Goal: Transaction & Acquisition: Purchase product/service

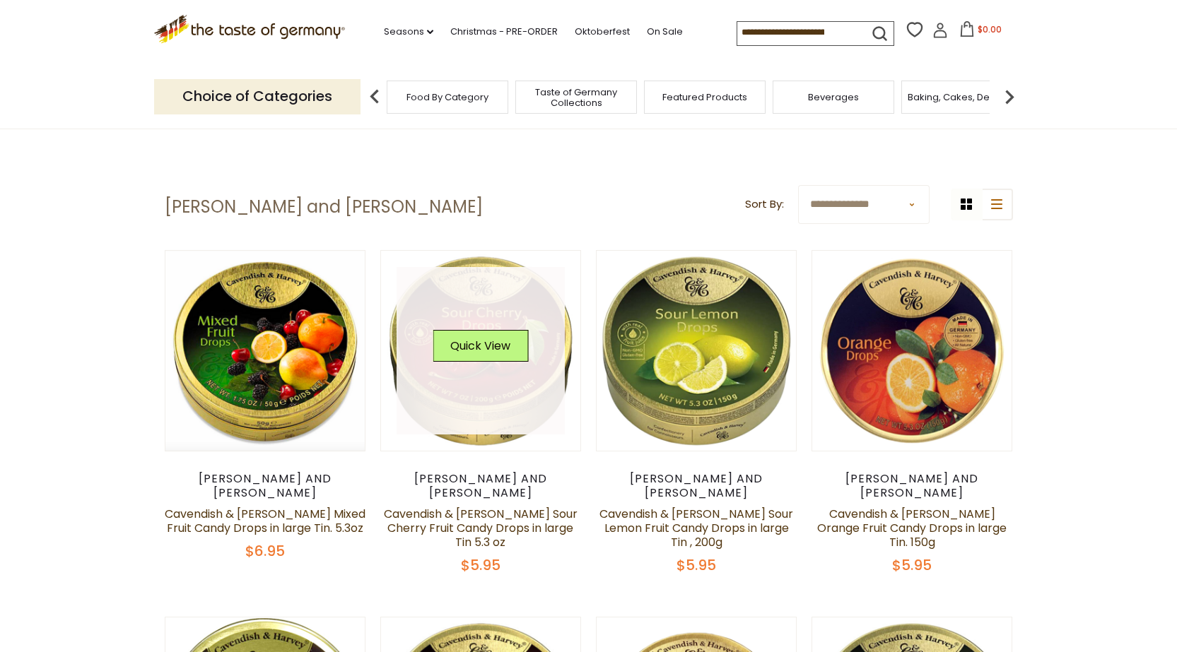
scroll to position [71, 0]
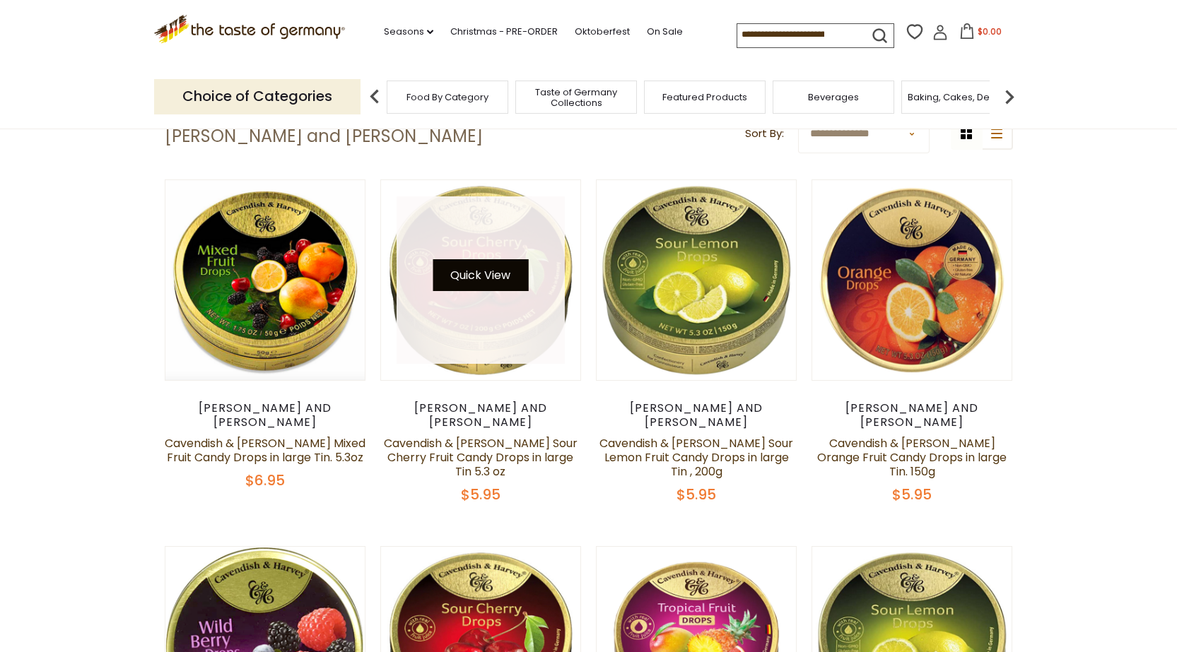
click at [500, 271] on button "Quick View" at bounding box center [480, 275] width 95 height 32
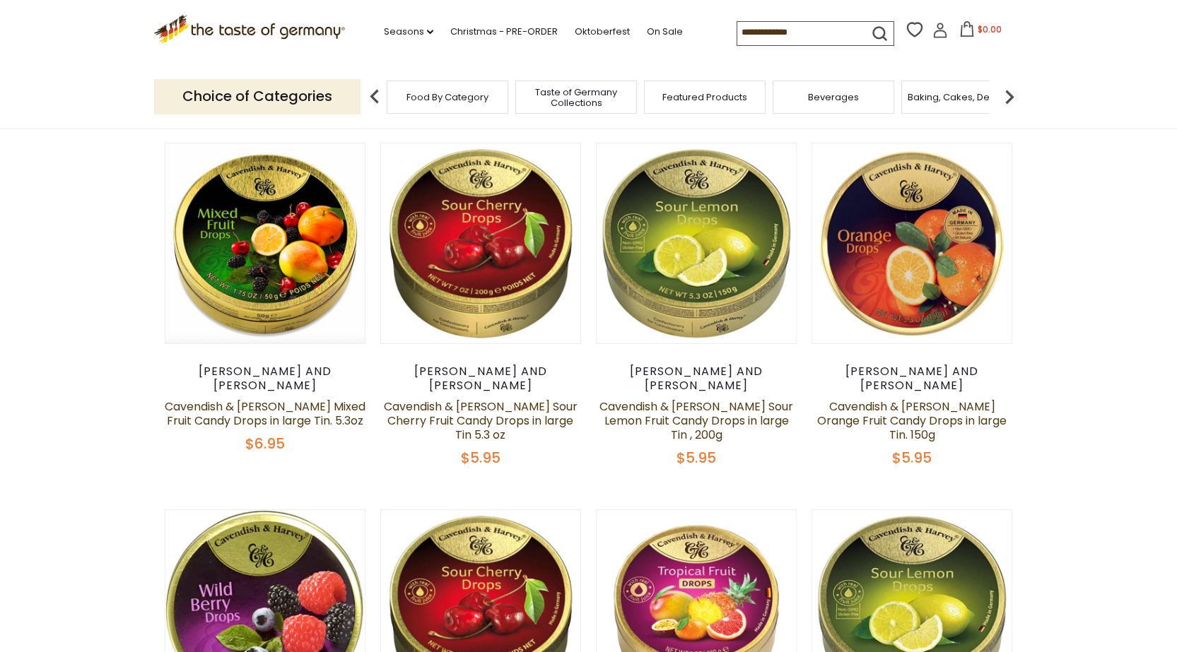
scroll to position [0, 0]
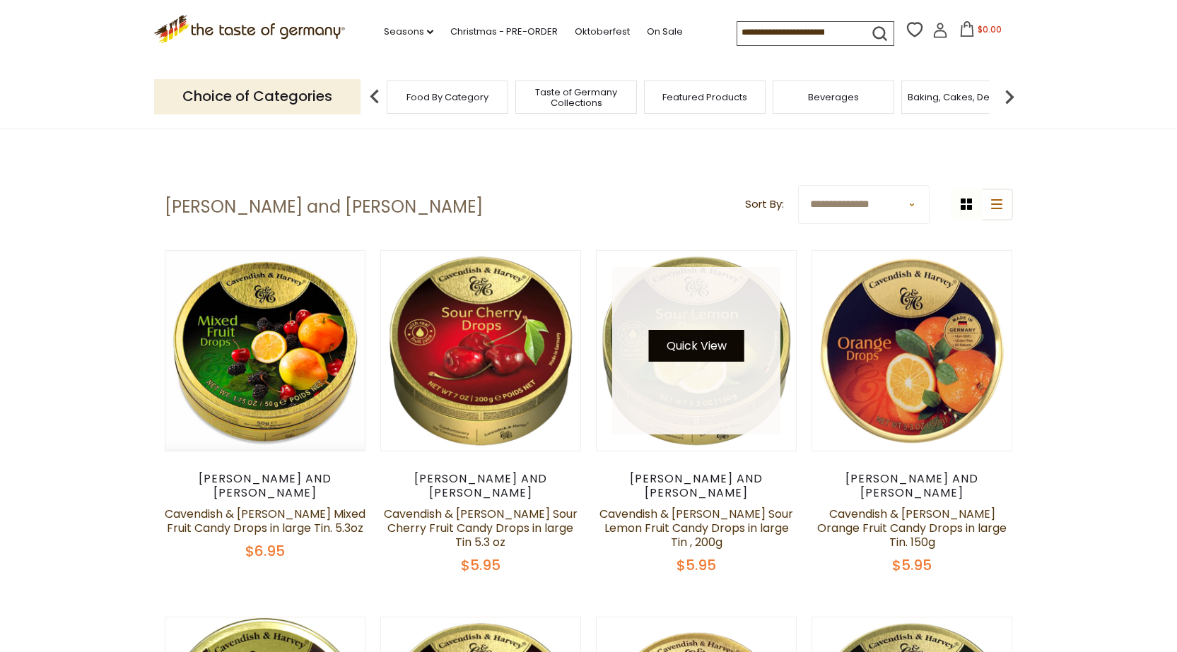
click at [677, 335] on button "Quick View" at bounding box center [696, 346] width 95 height 32
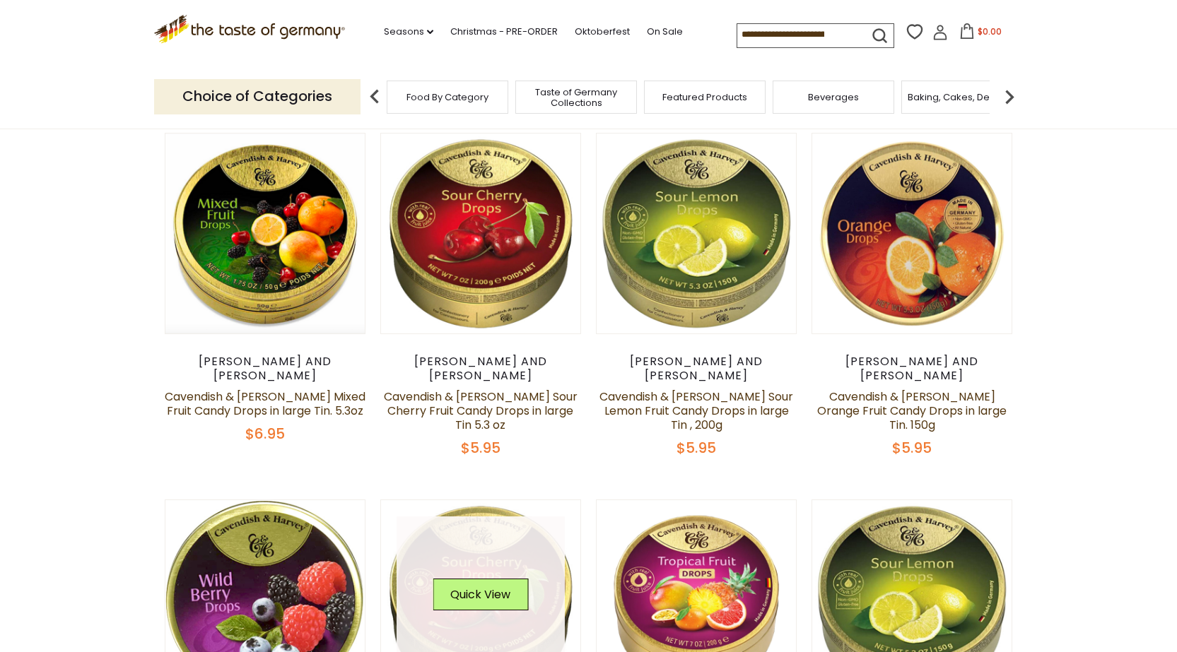
scroll to position [283, 0]
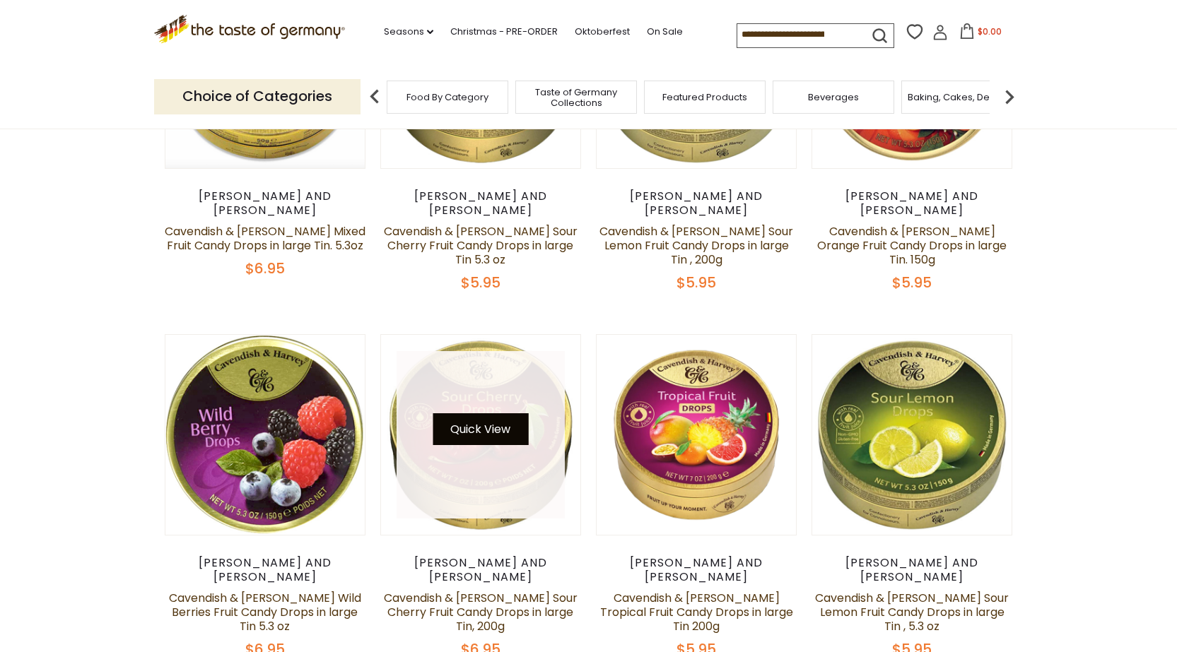
click at [499, 414] on button "Quick View" at bounding box center [480, 430] width 95 height 32
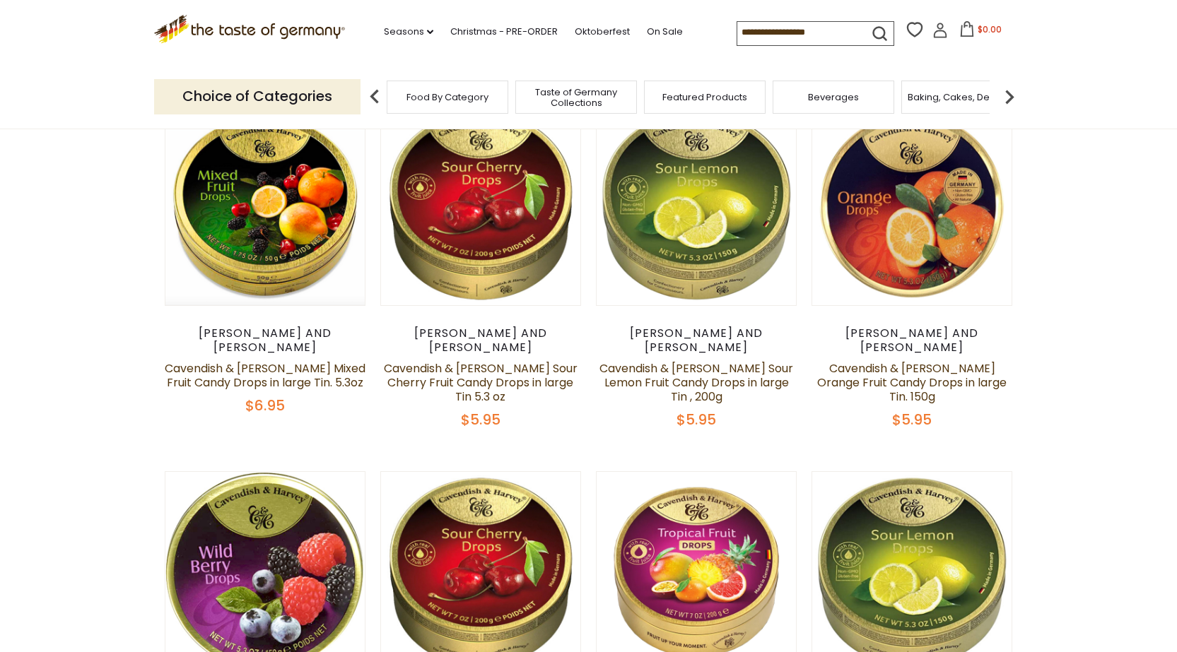
scroll to position [0, 0]
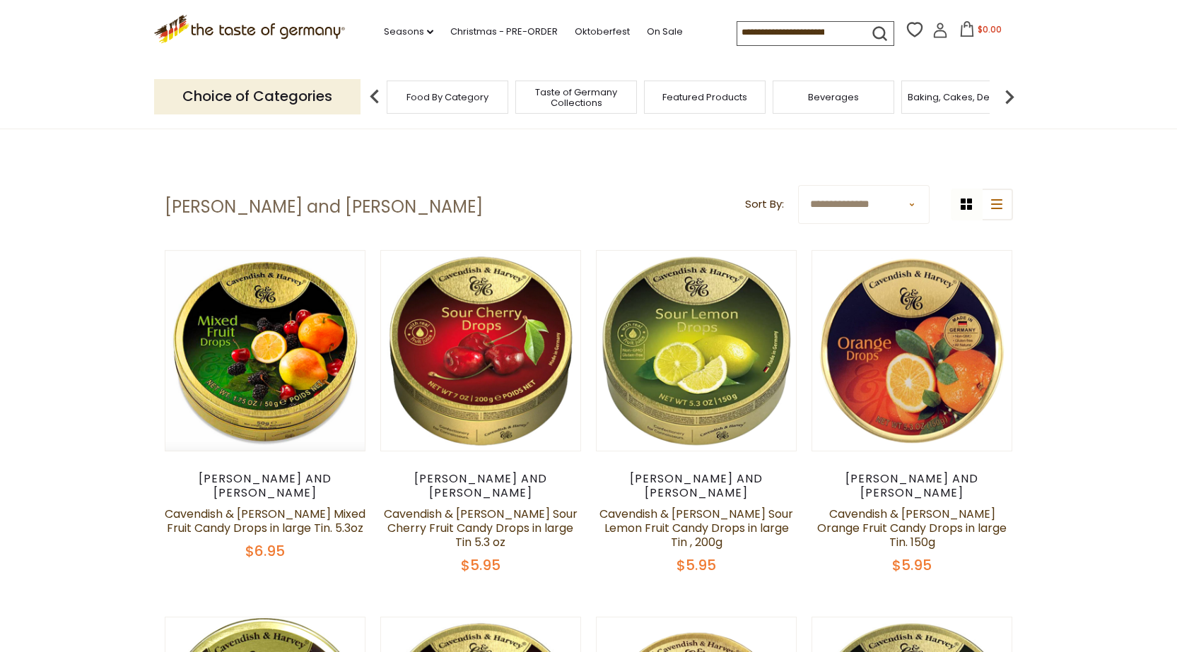
click at [475, 101] on span "Food By Category" at bounding box center [447, 97] width 82 height 11
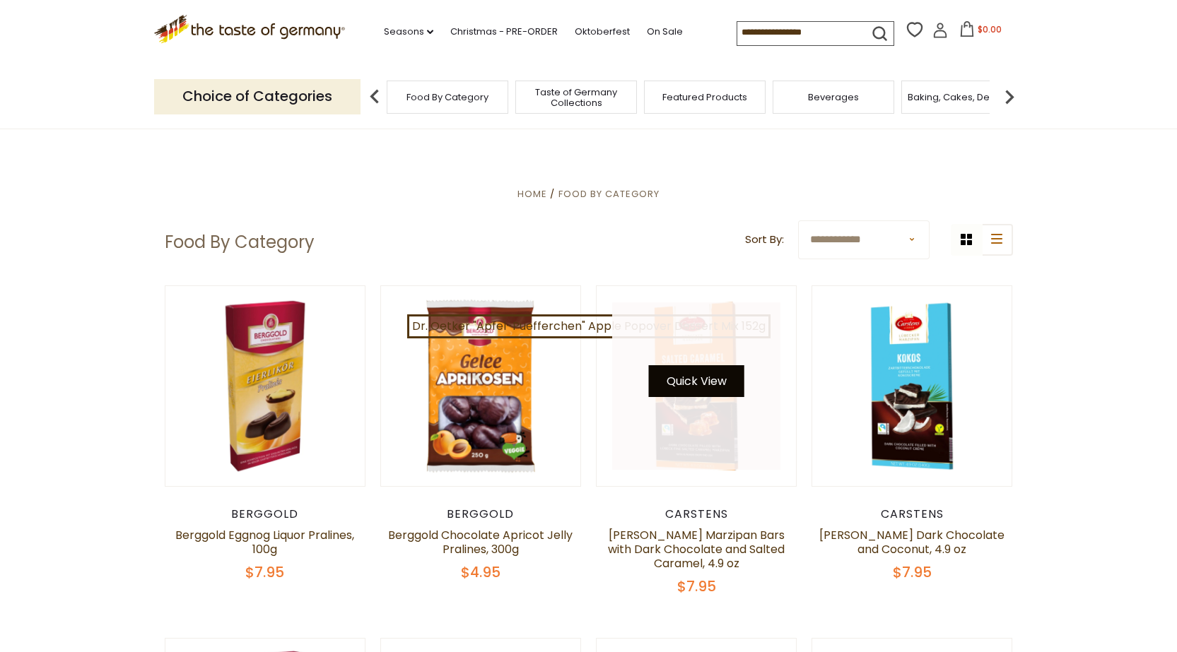
click at [710, 373] on button "Quick View" at bounding box center [696, 381] width 95 height 32
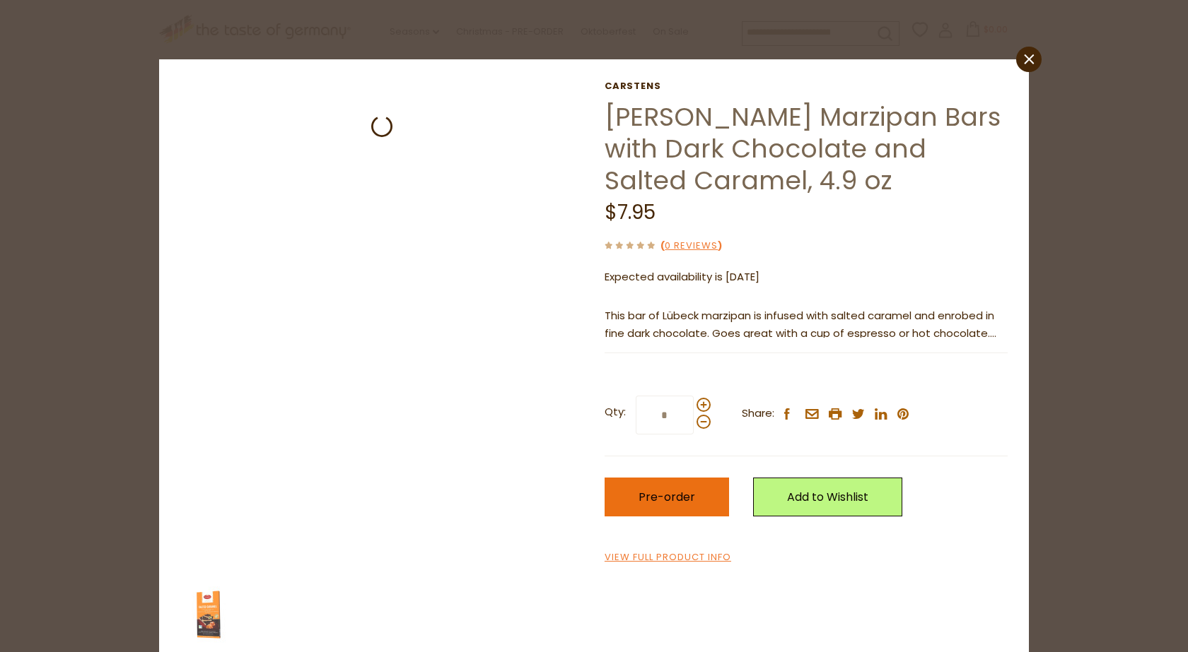
click at [672, 505] on span "Pre-order" at bounding box center [666, 497] width 57 height 16
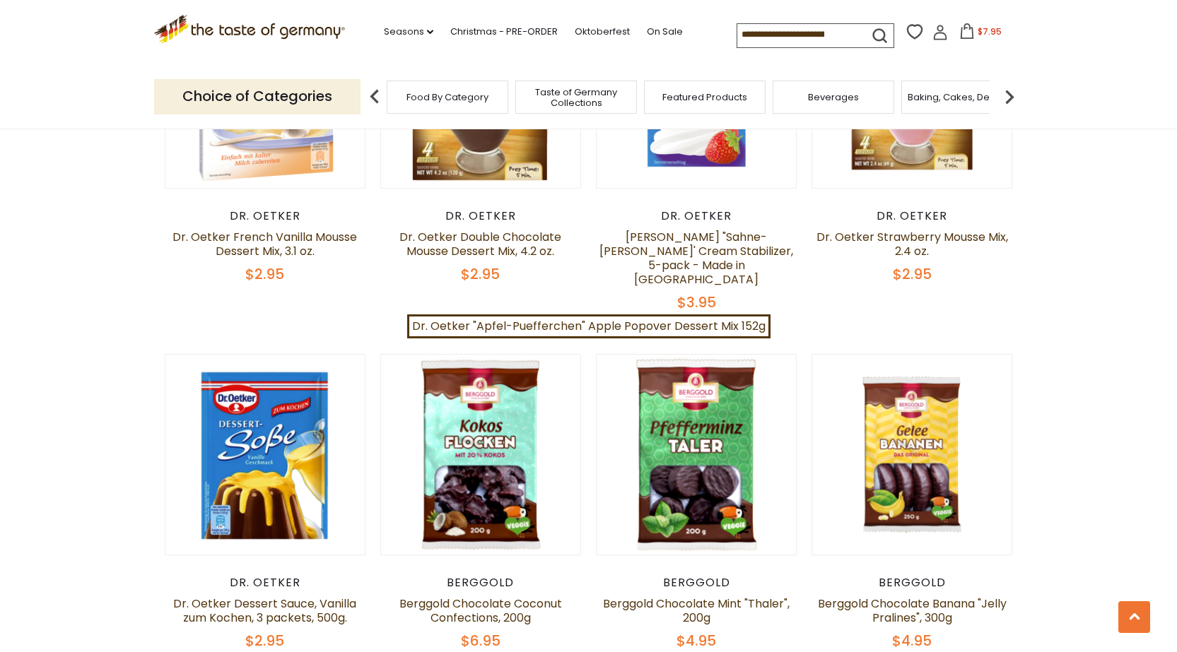
scroll to position [1555, 0]
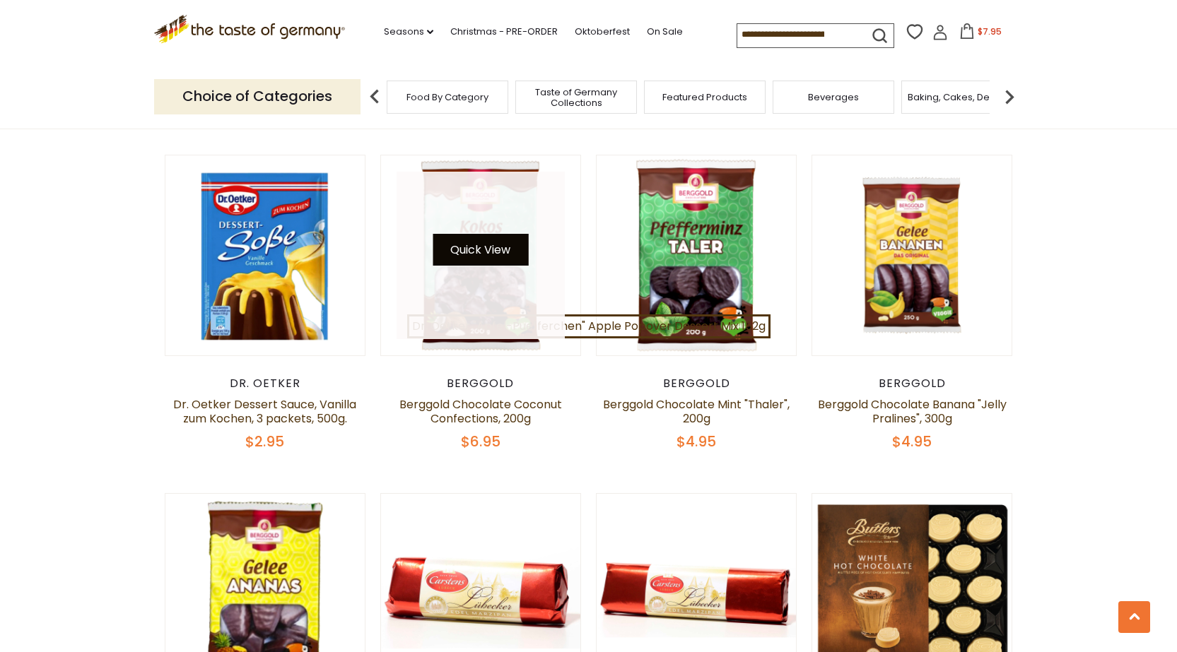
click at [491, 234] on button "Quick View" at bounding box center [480, 250] width 95 height 32
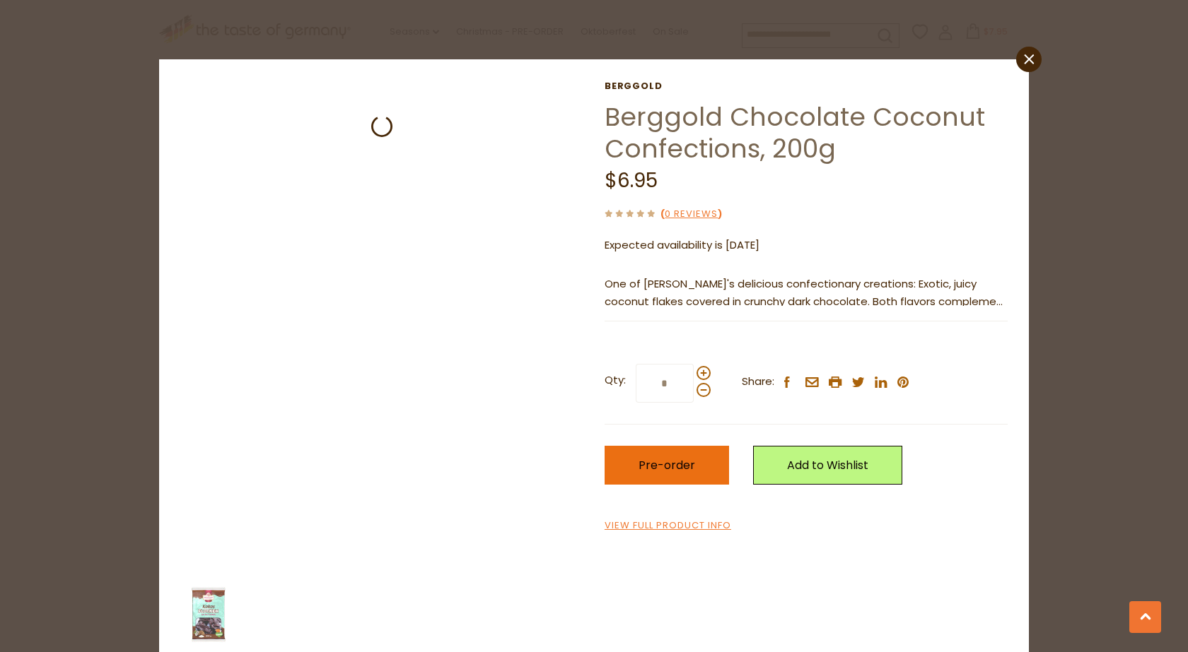
click at [674, 472] on span "Pre-order" at bounding box center [666, 465] width 57 height 16
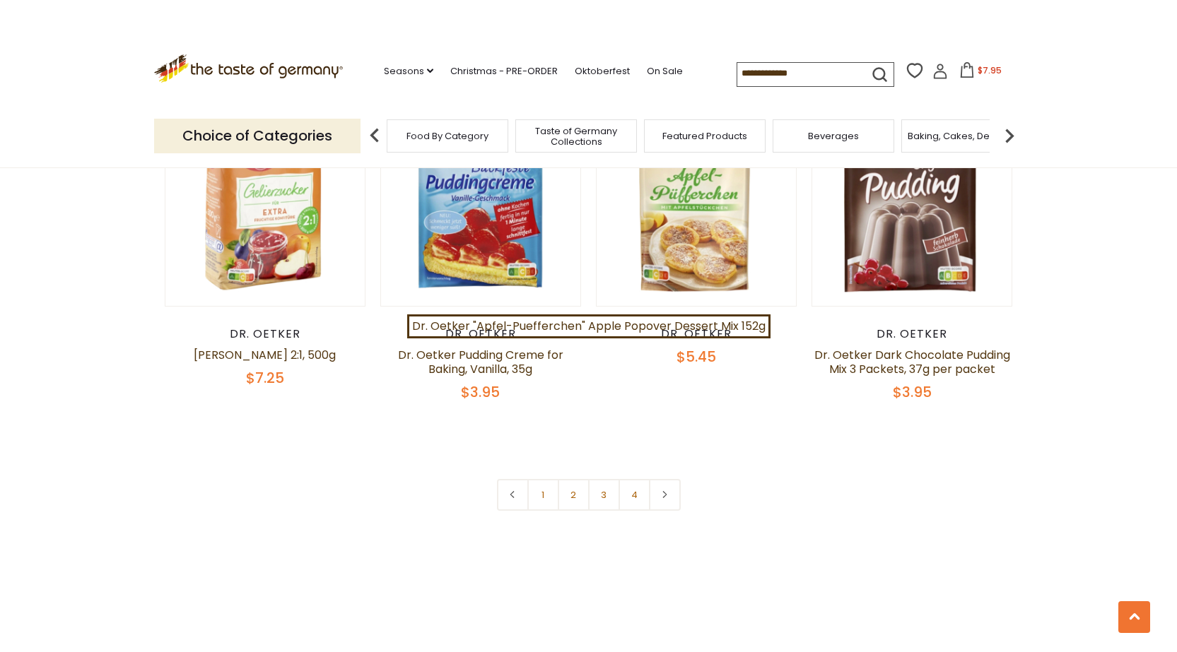
scroll to position [3040, 0]
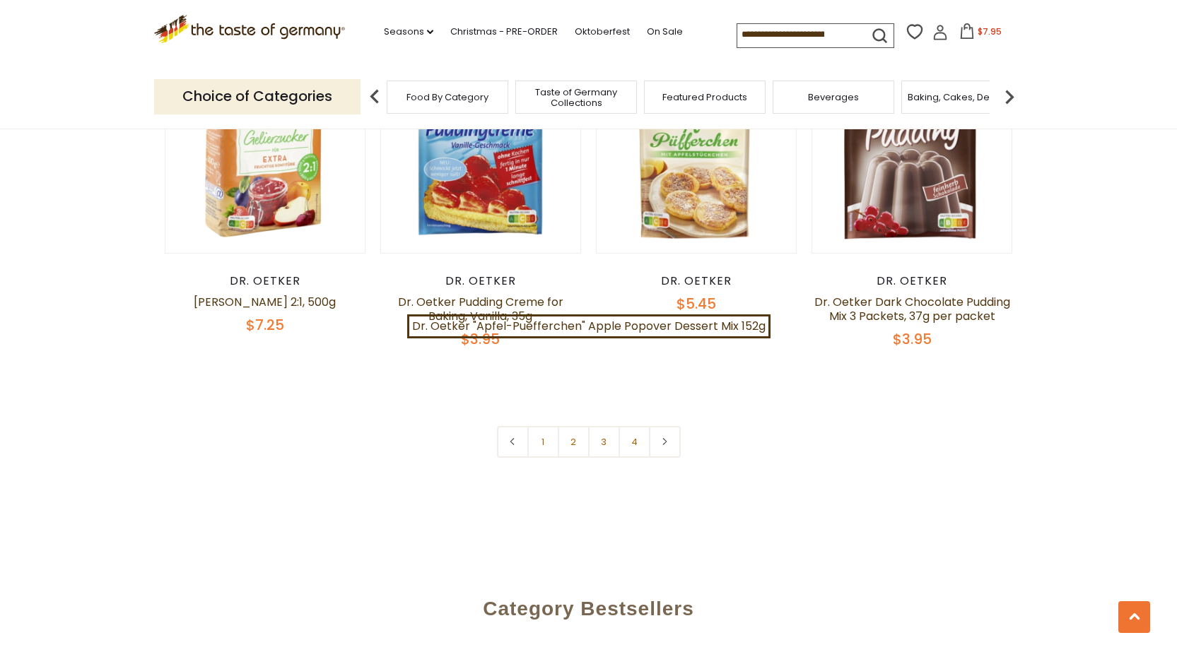
click at [548, 426] on link "1" at bounding box center [543, 442] width 32 height 32
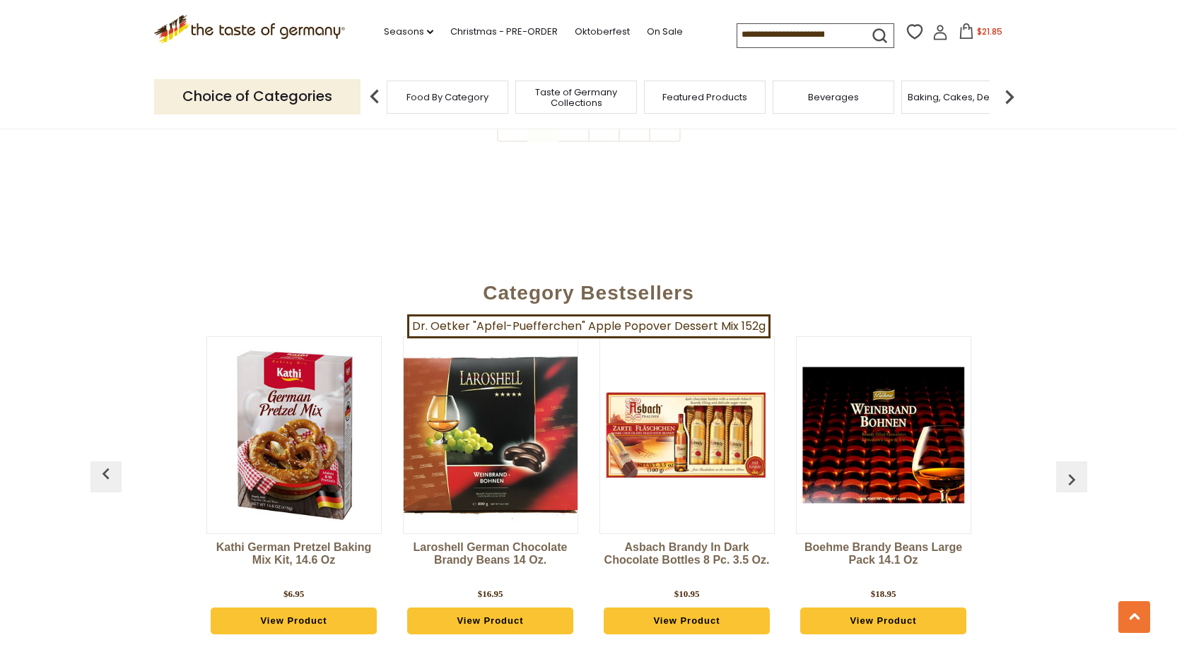
scroll to position [3330, 0]
